Goal: Information Seeking & Learning: Find specific fact

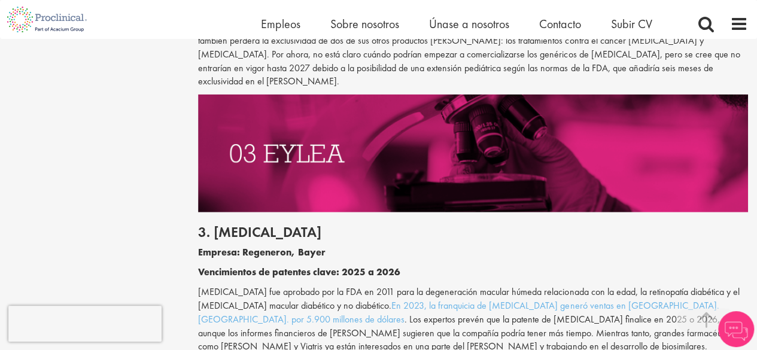
scroll to position [1436, 0]
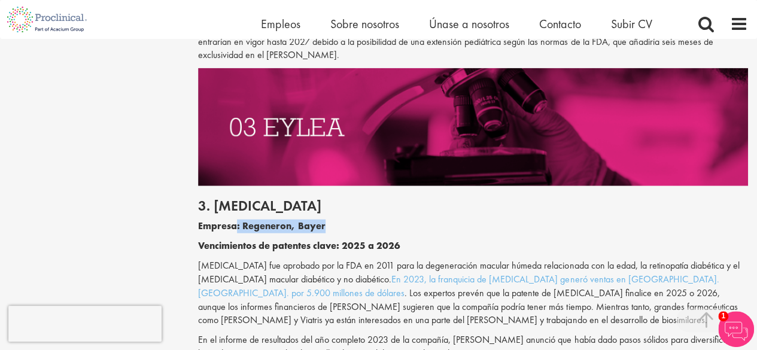
drag, startPoint x: 239, startPoint y: 214, endPoint x: 333, endPoint y: 211, distance: 94.0
click at [333, 220] on p "Empresa: Regeneron, Bayer" at bounding box center [473, 227] width 550 height 14
click at [334, 220] on p "Empresa: Regeneron, Bayer" at bounding box center [473, 227] width 550 height 14
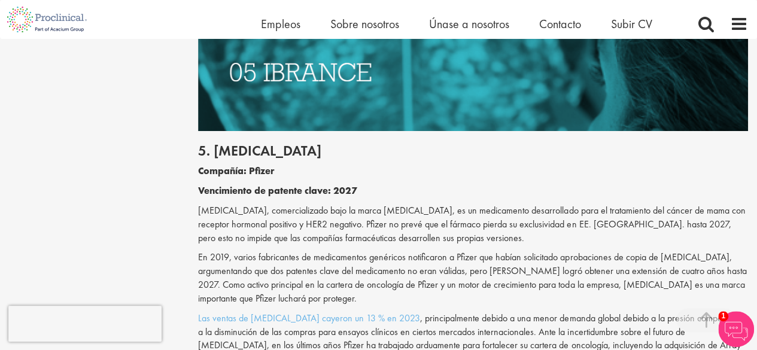
scroll to position [2155, 0]
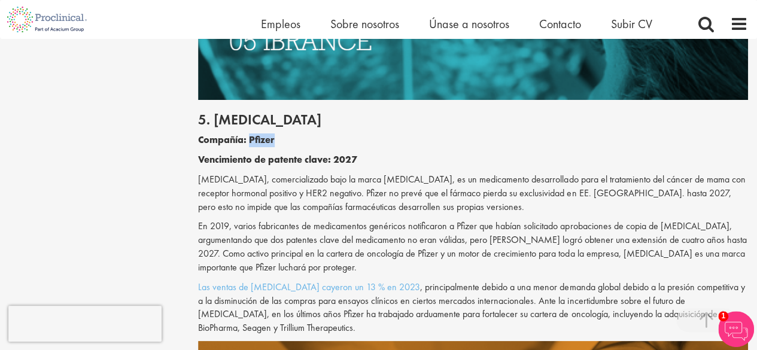
drag, startPoint x: 255, startPoint y: 113, endPoint x: 291, endPoint y: 113, distance: 36.5
click at [291, 133] on p "Compañía: Pfizer" at bounding box center [473, 140] width 550 height 14
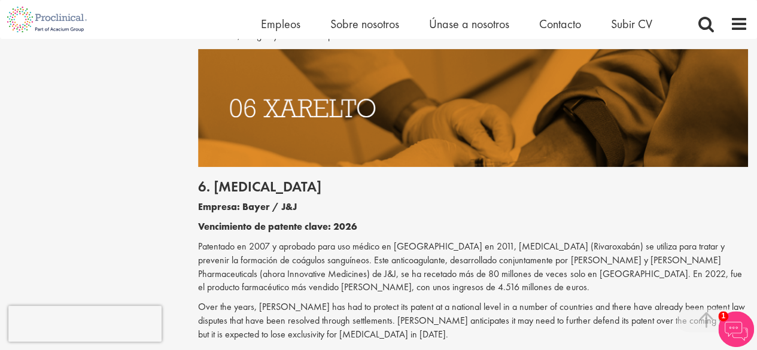
scroll to position [2454, 0]
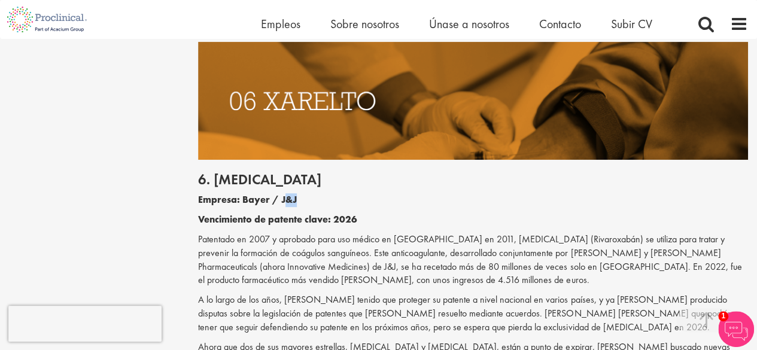
drag, startPoint x: 284, startPoint y: 172, endPoint x: 308, endPoint y: 174, distance: 24.0
click at [308, 193] on p "Empresa: Bayer / J&J" at bounding box center [473, 200] width 550 height 14
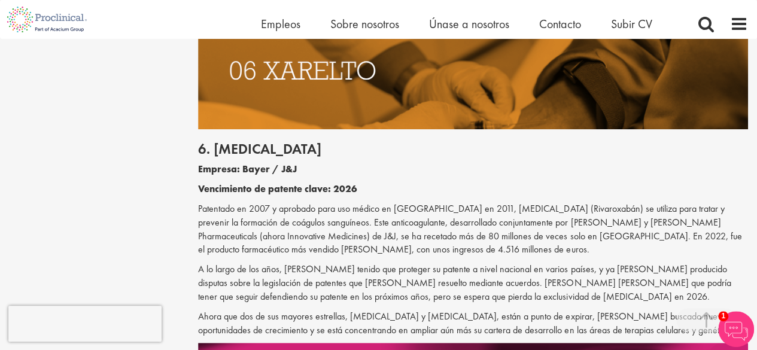
scroll to position [2498, 0]
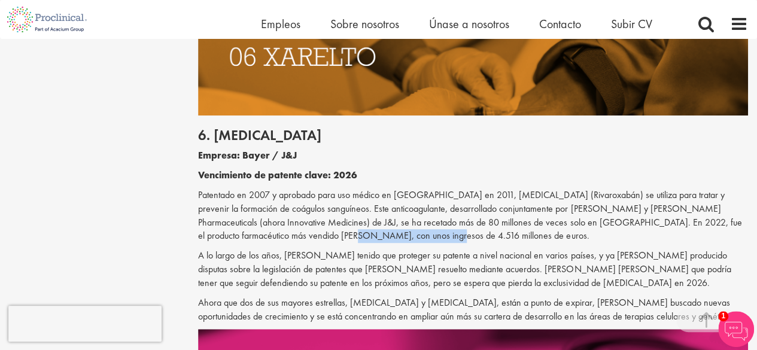
drag, startPoint x: 242, startPoint y: 211, endPoint x: 356, endPoint y: 212, distance: 114.3
click at [337, 210] on p "Patentado en 2007 y aprobado para uso médico en [GEOGRAPHIC_DATA] en 2011, [MED…" at bounding box center [473, 216] width 550 height 54
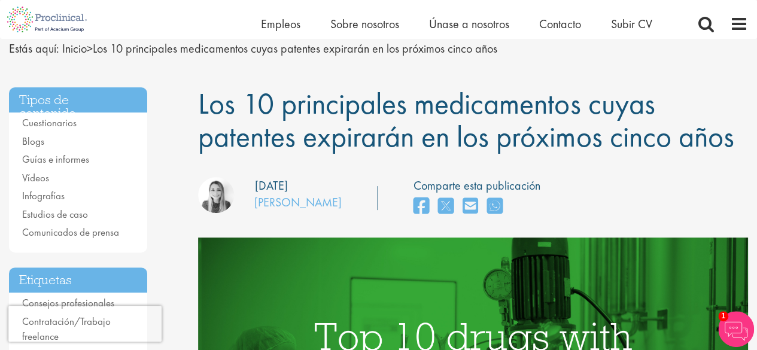
scroll to position [40, 0]
